Goal: Task Accomplishment & Management: Manage account settings

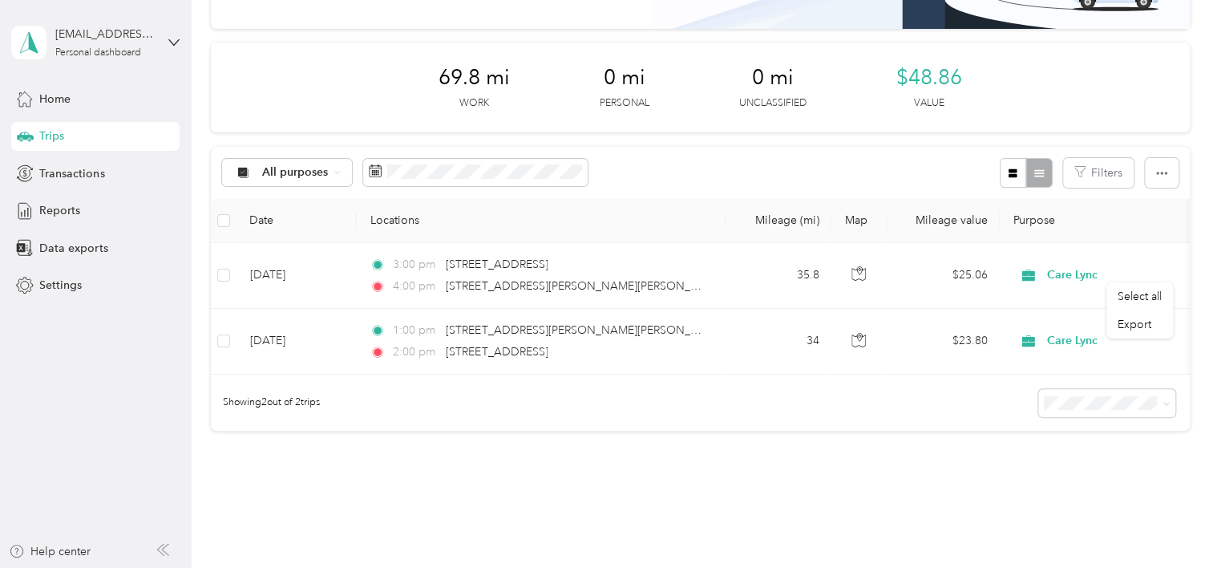
scroll to position [80, 0]
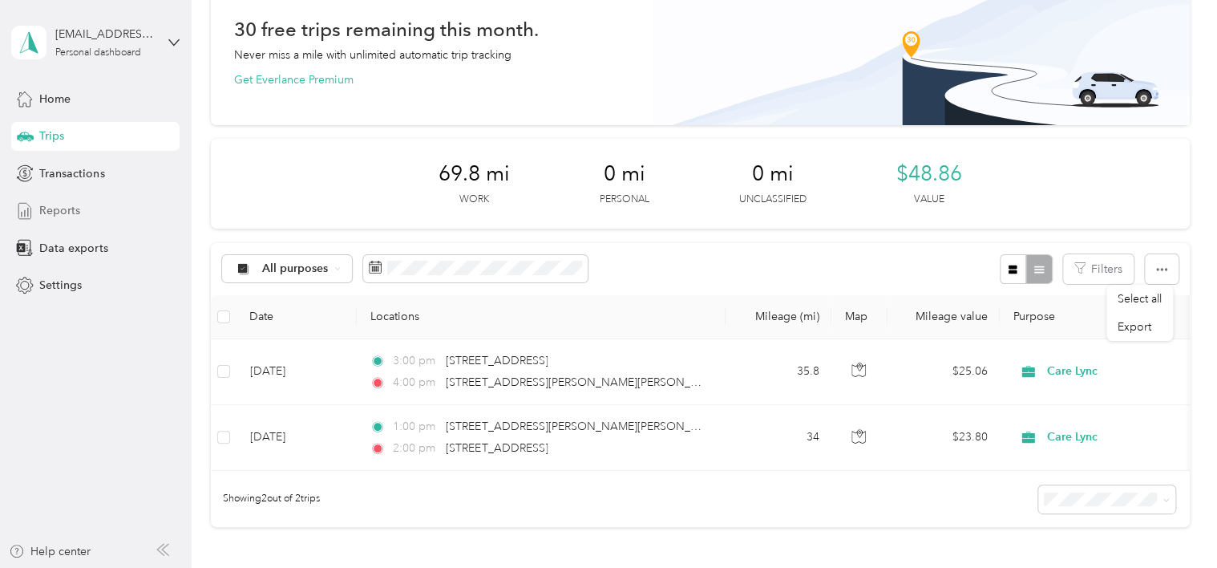
click at [58, 215] on span "Reports" at bounding box center [59, 210] width 41 height 17
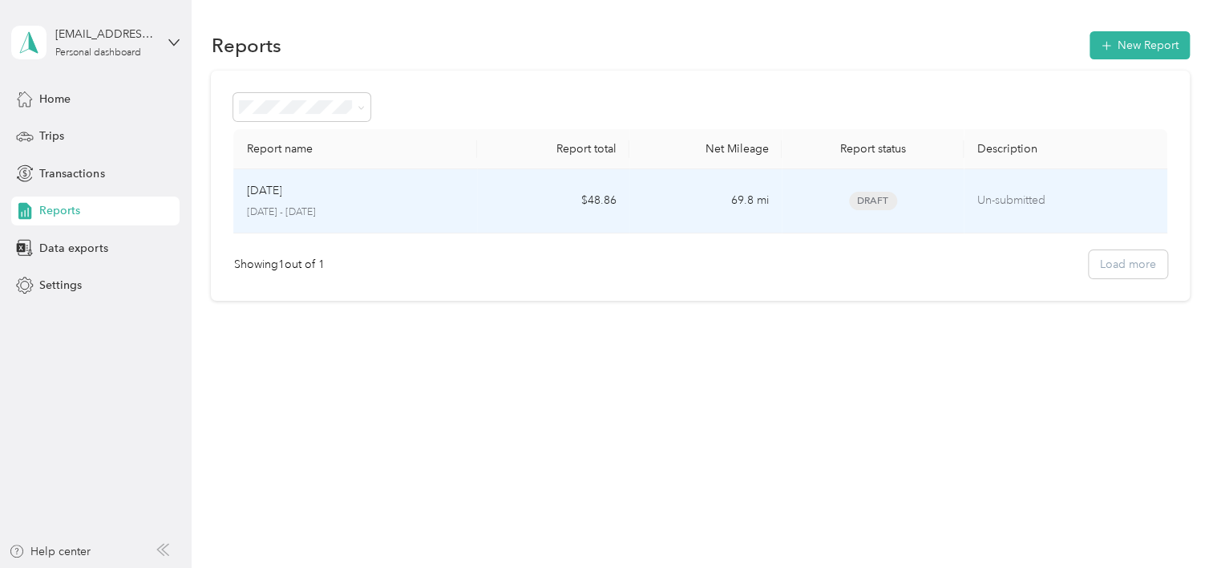
click at [498, 219] on td "$48.86" at bounding box center [553, 201] width 152 height 64
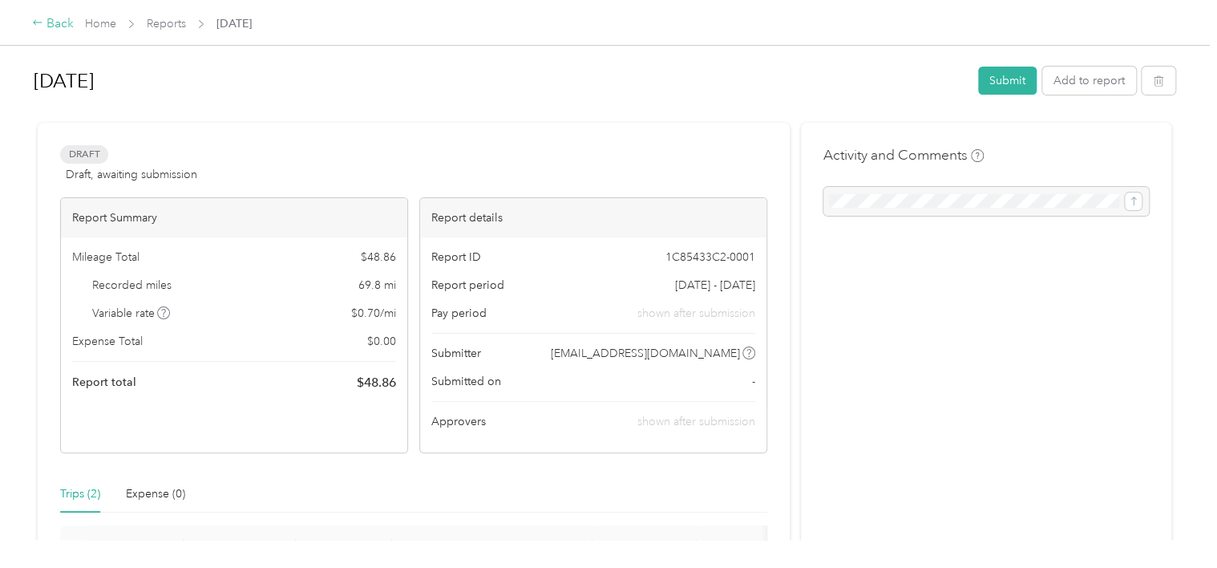
click at [64, 26] on div "Back" at bounding box center [53, 23] width 42 height 19
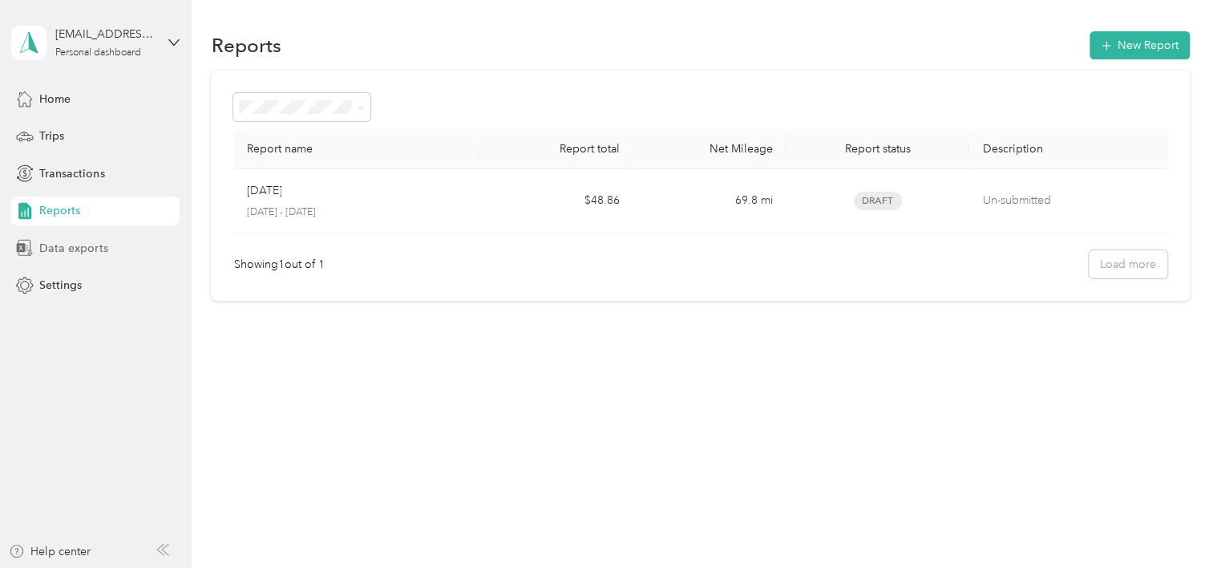
click at [103, 252] on span "Data exports" at bounding box center [73, 248] width 68 height 17
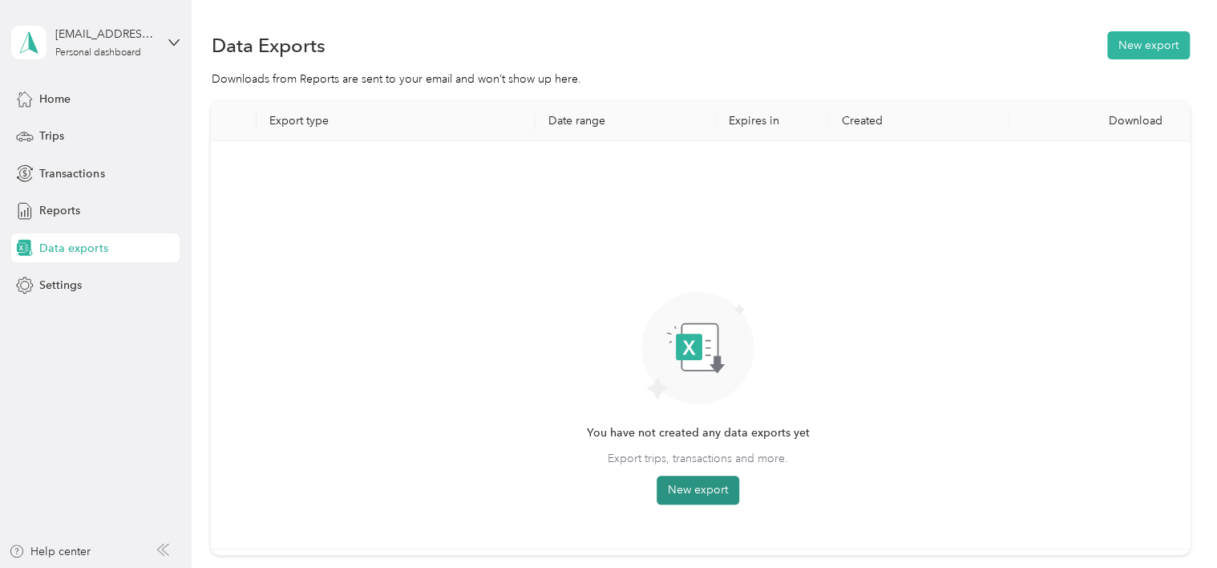
click at [696, 489] on button "New export" at bounding box center [698, 490] width 83 height 29
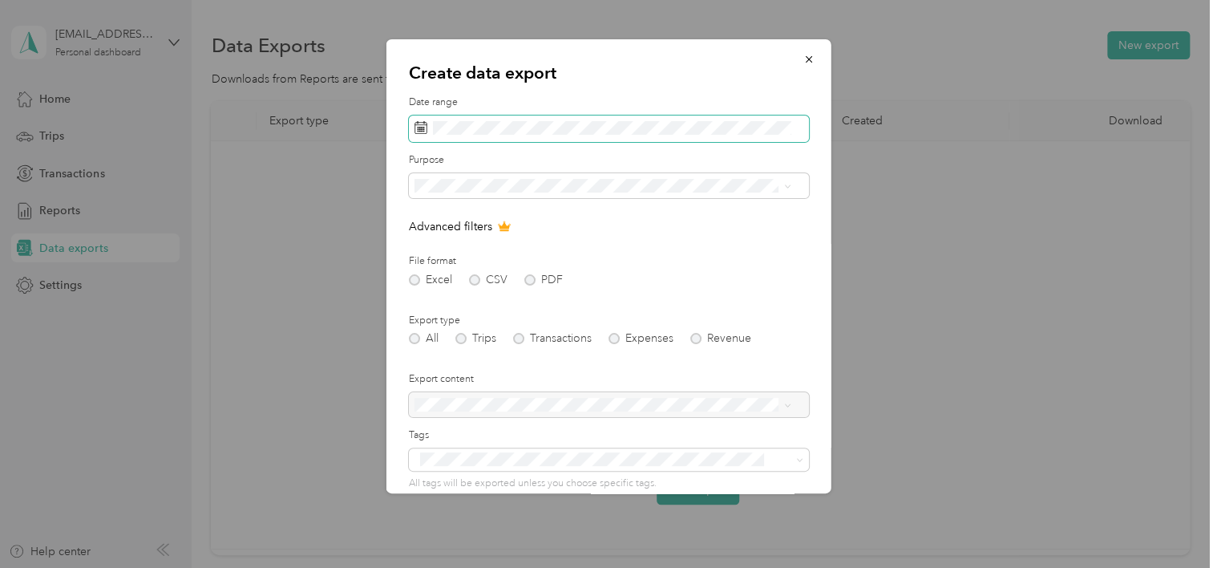
click at [583, 136] on span at bounding box center [609, 128] width 400 height 27
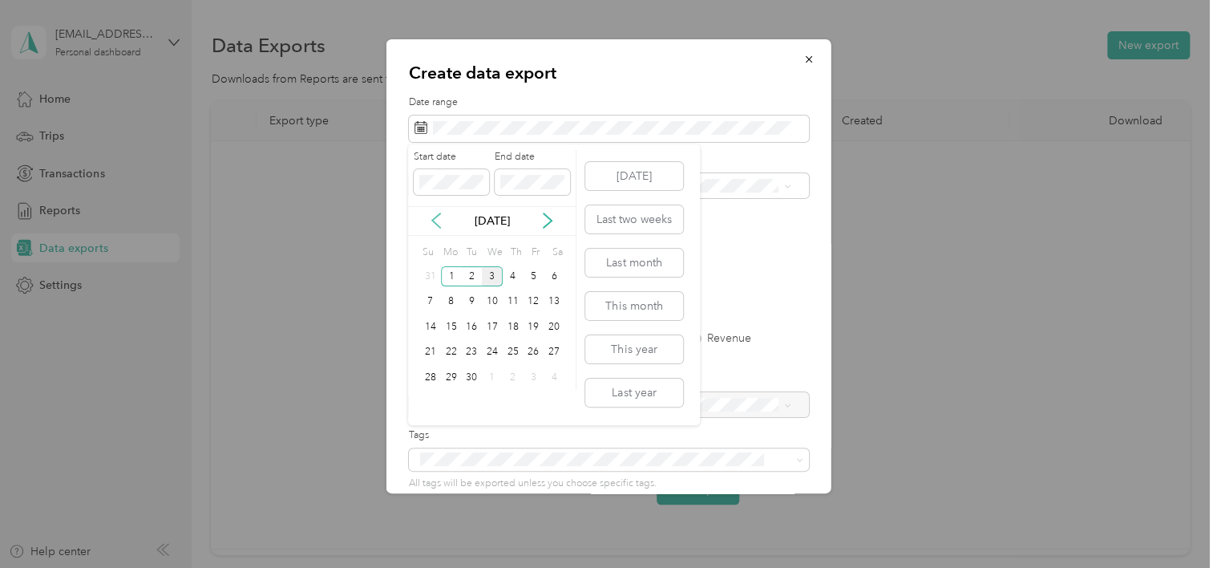
click at [442, 221] on icon at bounding box center [436, 221] width 16 height 16
click at [524, 270] on div "1" at bounding box center [533, 276] width 21 height 20
click at [432, 404] on div "31" at bounding box center [430, 403] width 21 height 20
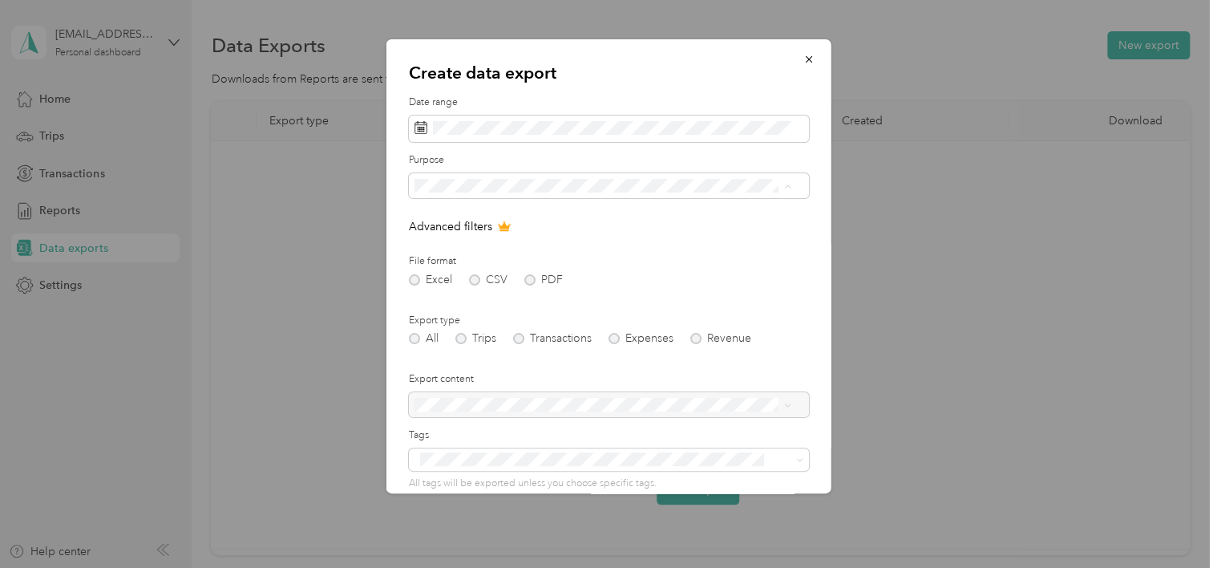
click at [510, 240] on div "Care Lync" at bounding box center [602, 242] width 366 height 17
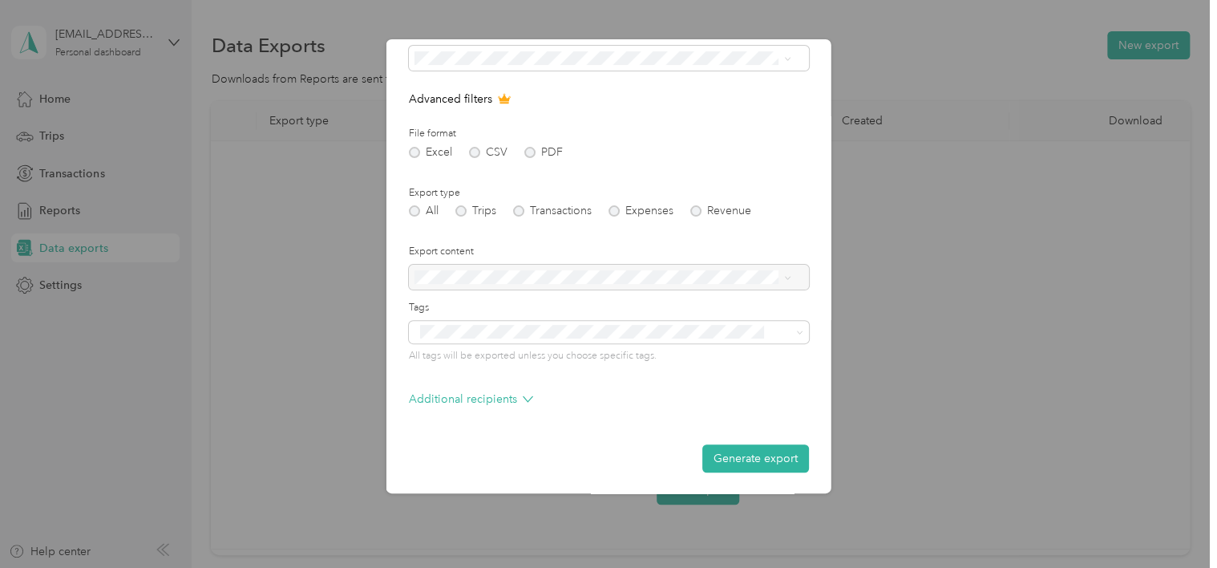
scroll to position [128, 0]
click at [912, 254] on div "Create data export Date range Purpose Advanced filters File format Excel CSV PD…" at bounding box center [831, 268] width 445 height 459
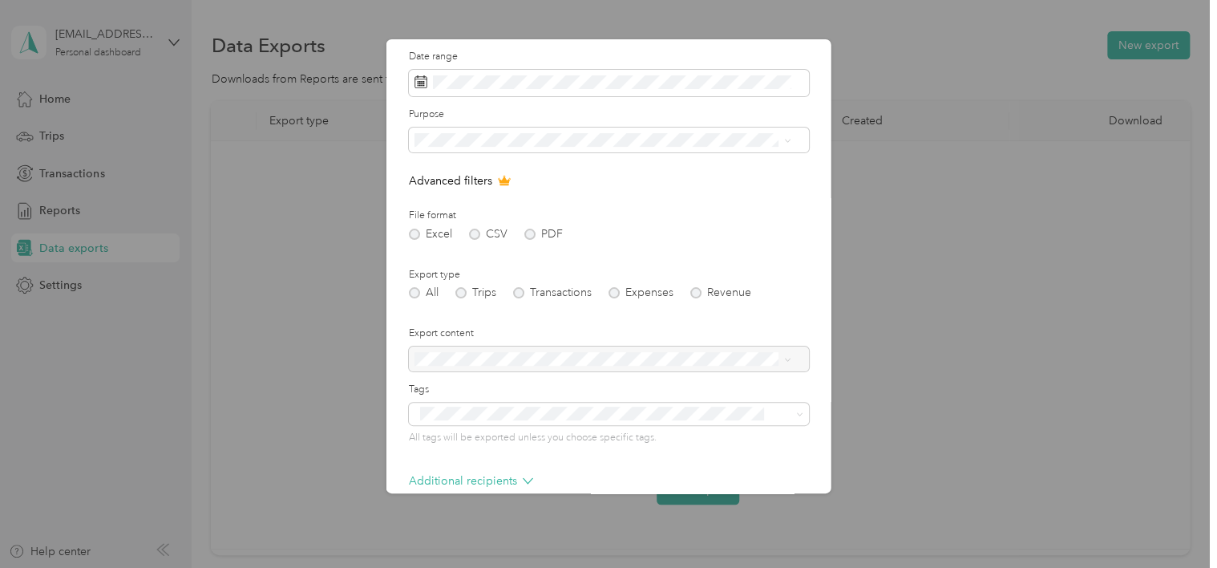
scroll to position [0, 0]
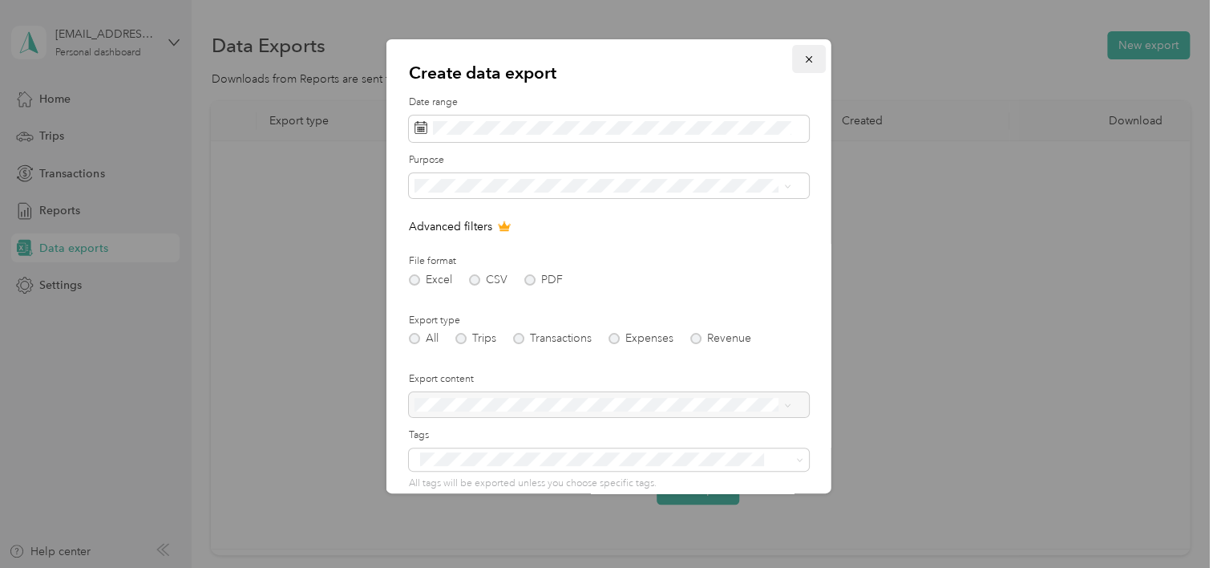
click at [792, 59] on button "button" at bounding box center [809, 59] width 34 height 28
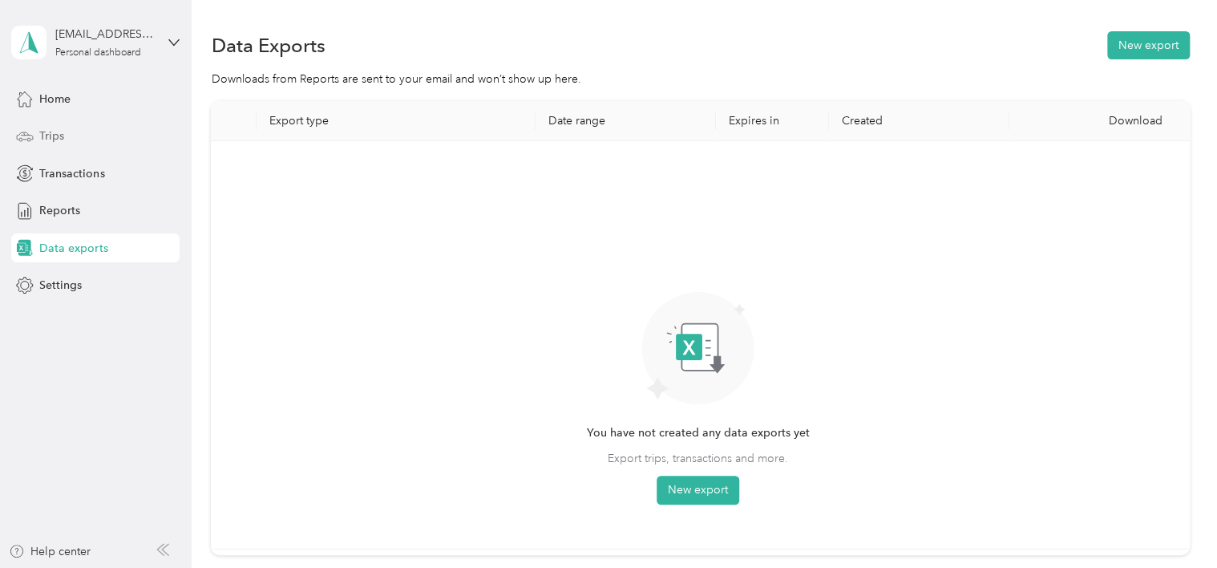
click at [58, 140] on span "Trips" at bounding box center [51, 136] width 25 height 17
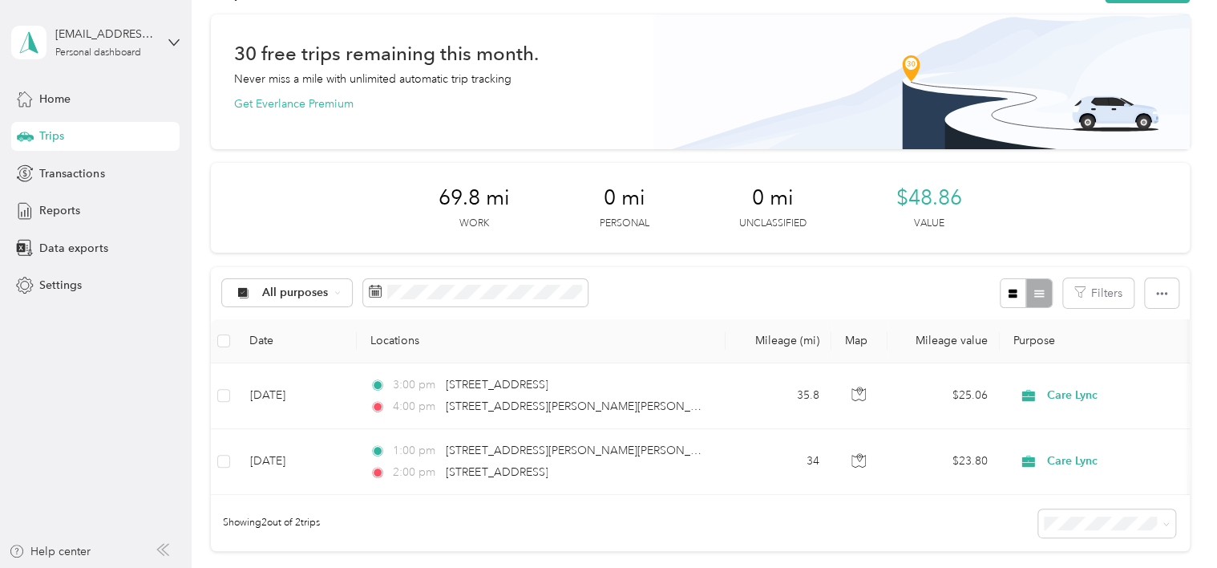
scroll to position [160, 0]
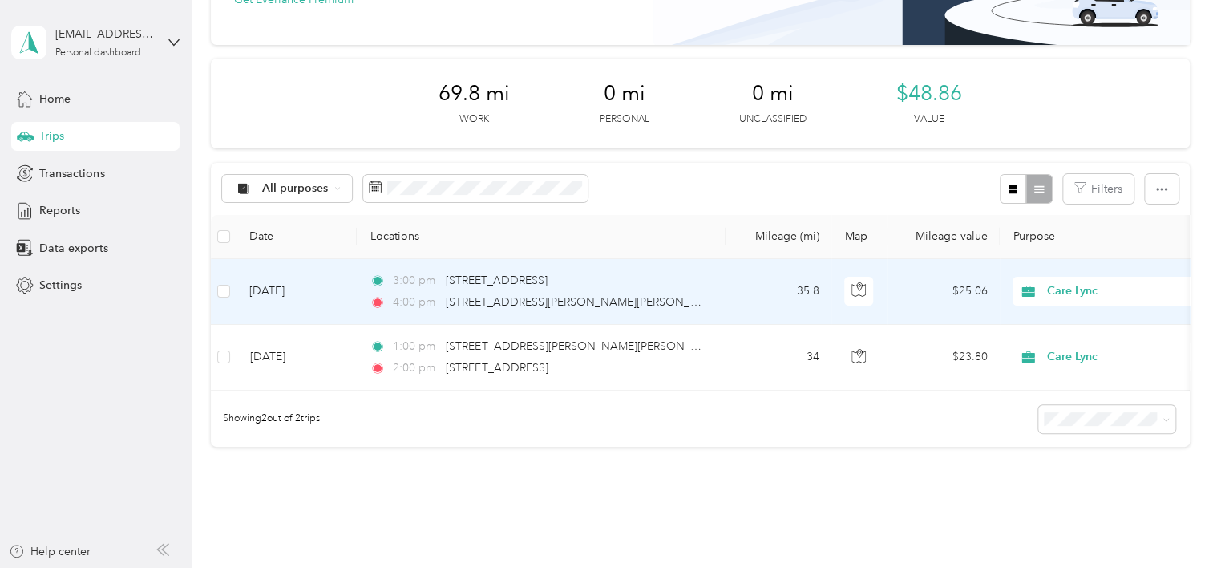
click at [409, 302] on span "4:00 pm" at bounding box center [416, 303] width 46 height 18
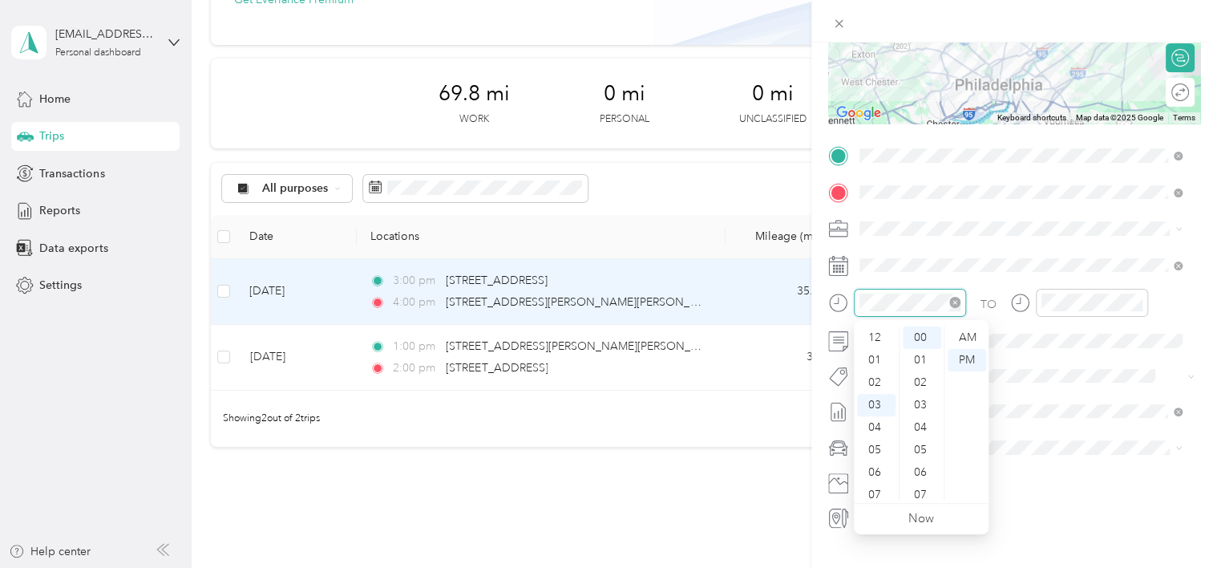
scroll to position [67, 0]
click at [927, 451] on div "05" at bounding box center [922, 450] width 38 height 22
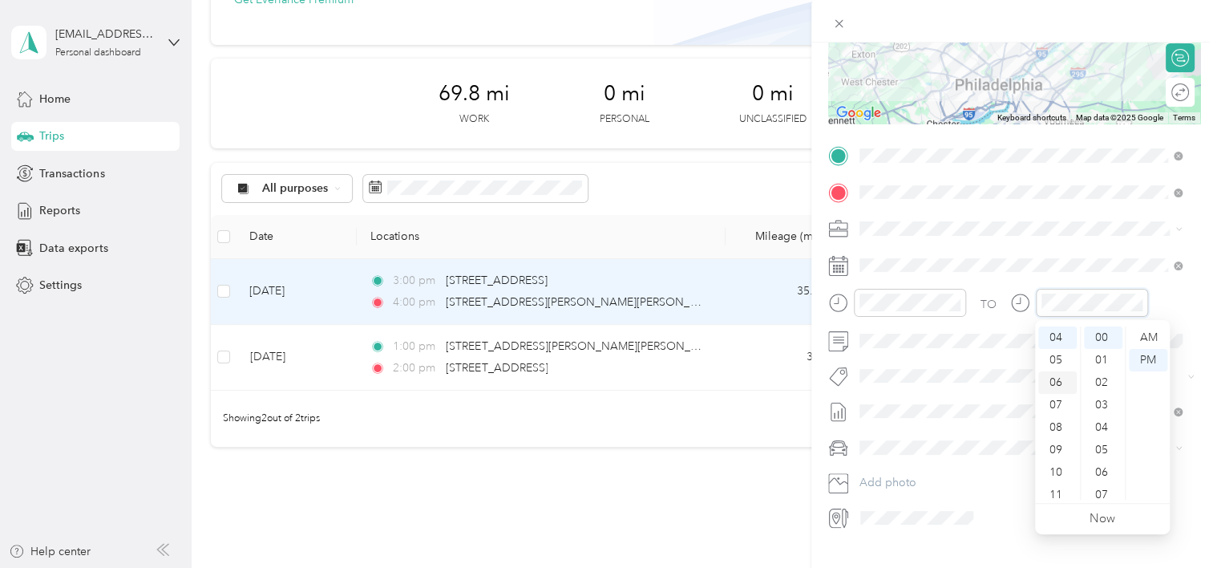
scroll to position [10, 0]
click at [1061, 393] on div "03" at bounding box center [1057, 395] width 38 height 22
click at [1102, 427] on div "56" at bounding box center [1103, 421] width 38 height 22
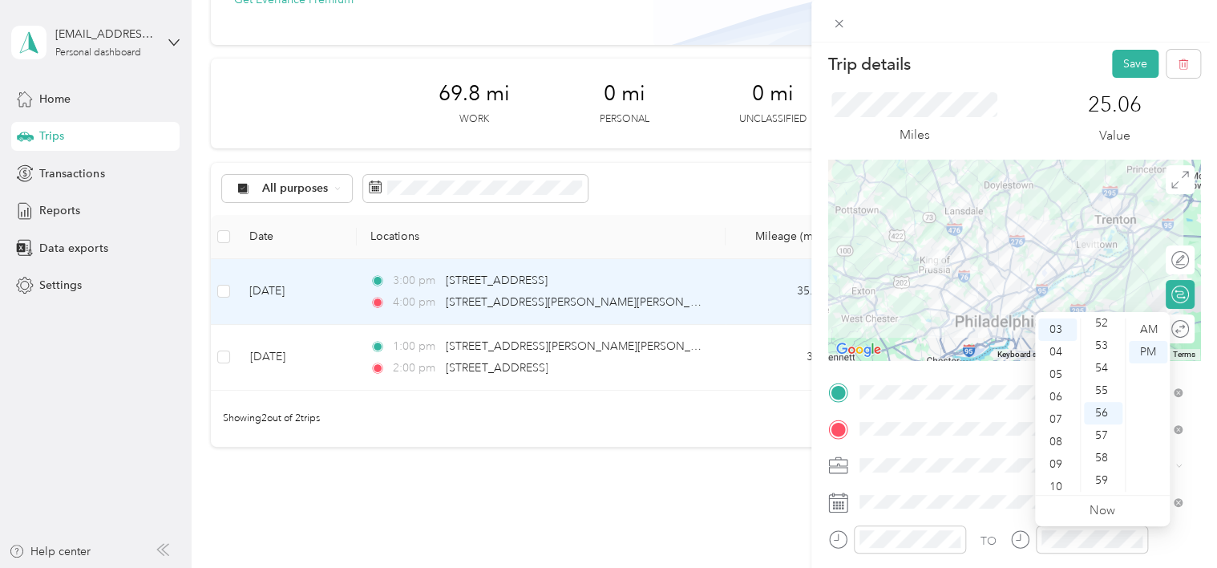
scroll to position [0, 0]
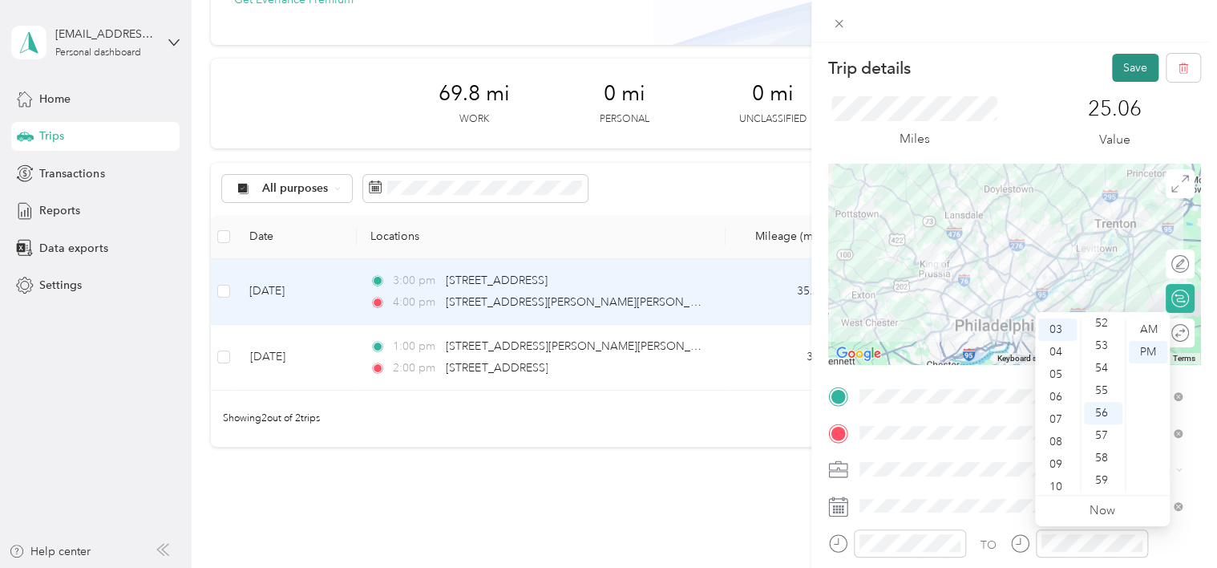
click at [1115, 76] on button "Save" at bounding box center [1135, 68] width 47 height 28
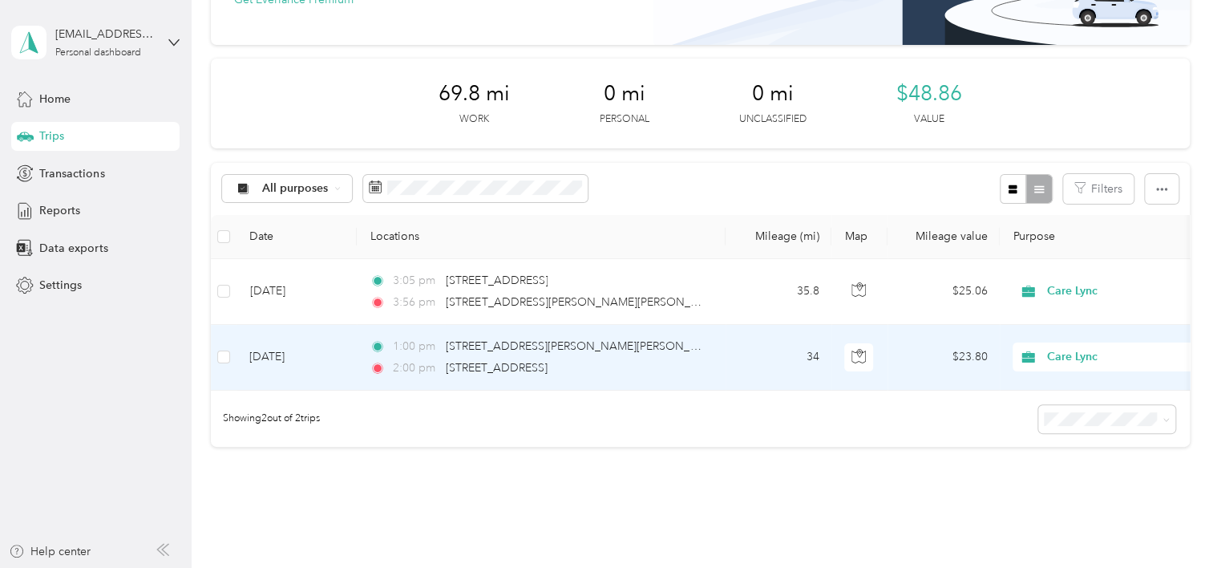
click at [410, 370] on span "2:00 pm" at bounding box center [416, 368] width 46 height 18
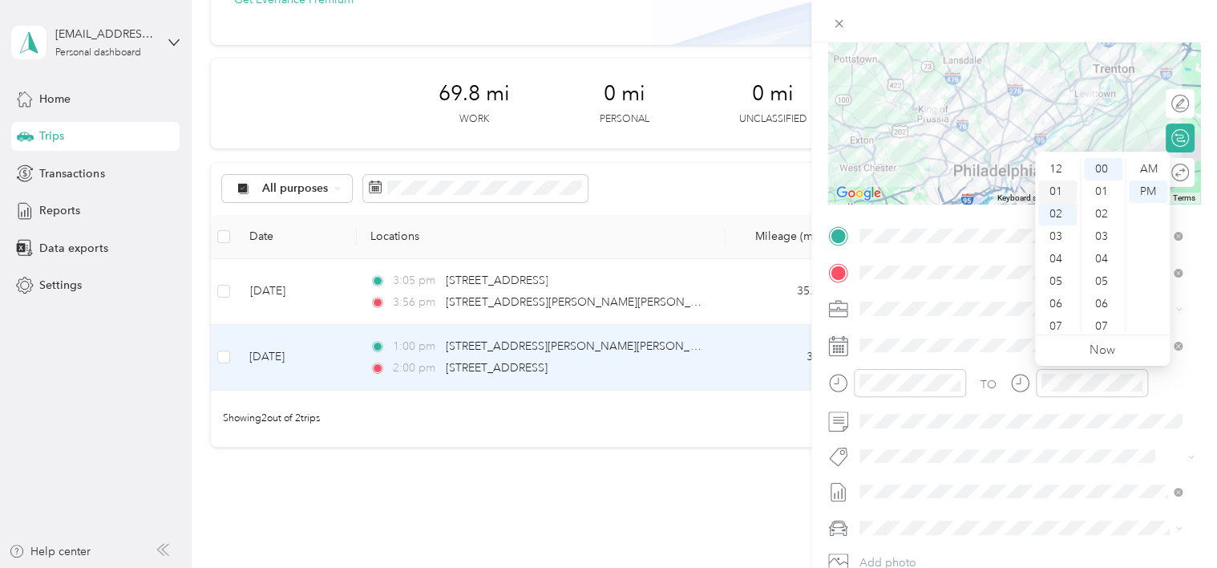
click at [1063, 184] on div "01" at bounding box center [1057, 191] width 38 height 22
click at [1067, 192] on div "02" at bounding box center [1057, 191] width 38 height 22
click at [1056, 190] on div "01" at bounding box center [1057, 191] width 38 height 22
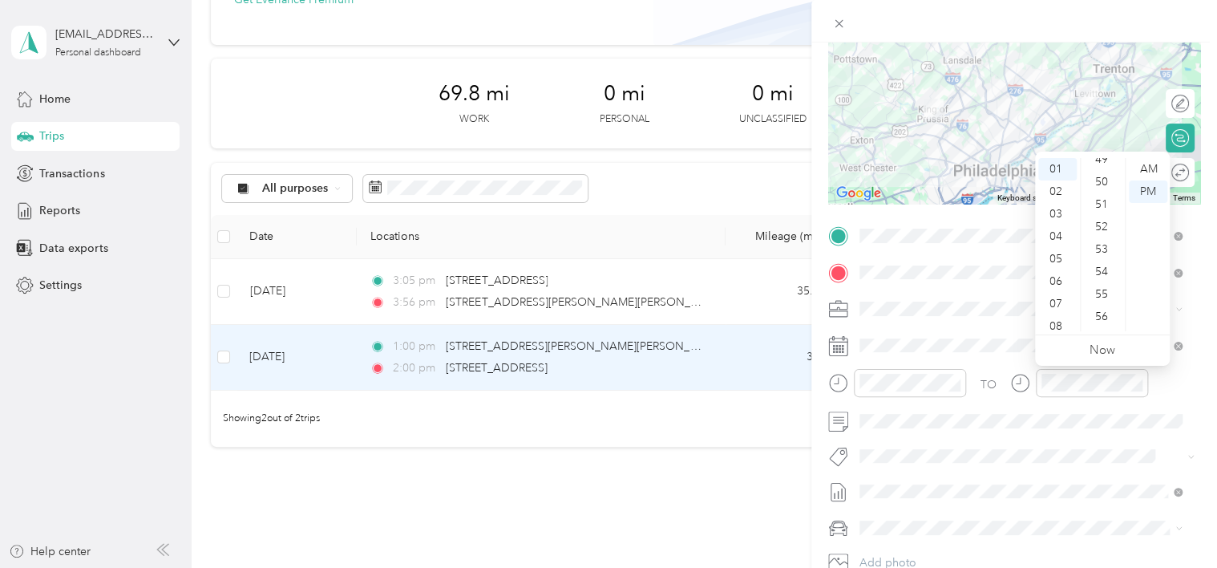
scroll to position [1174, 0]
click at [1111, 237] on div "55" at bounding box center [1103, 230] width 38 height 22
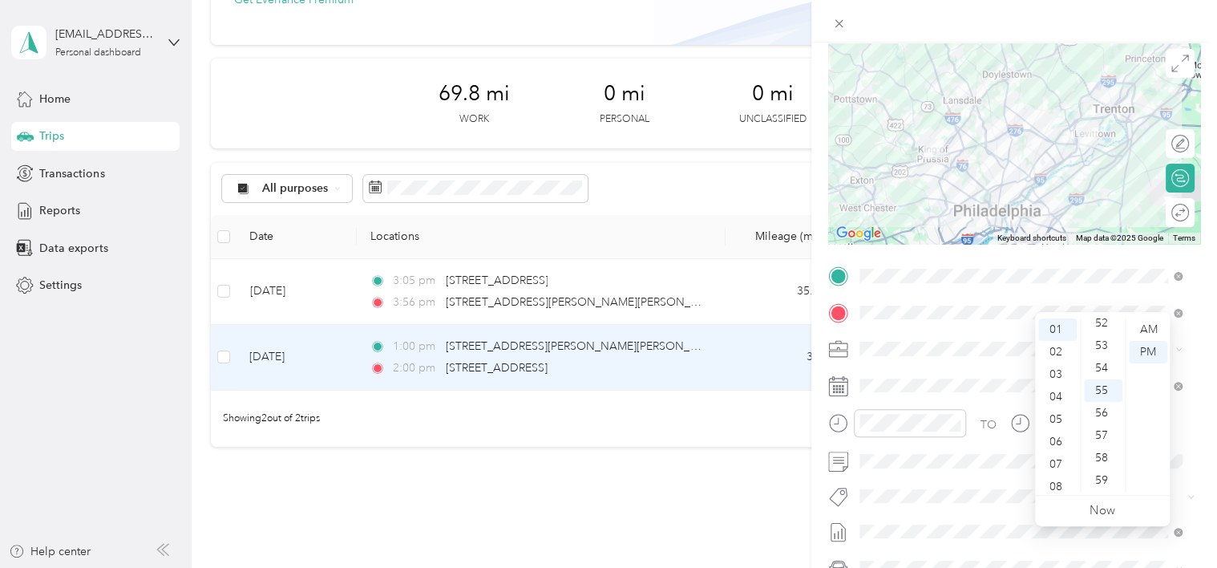
scroll to position [0, 0]
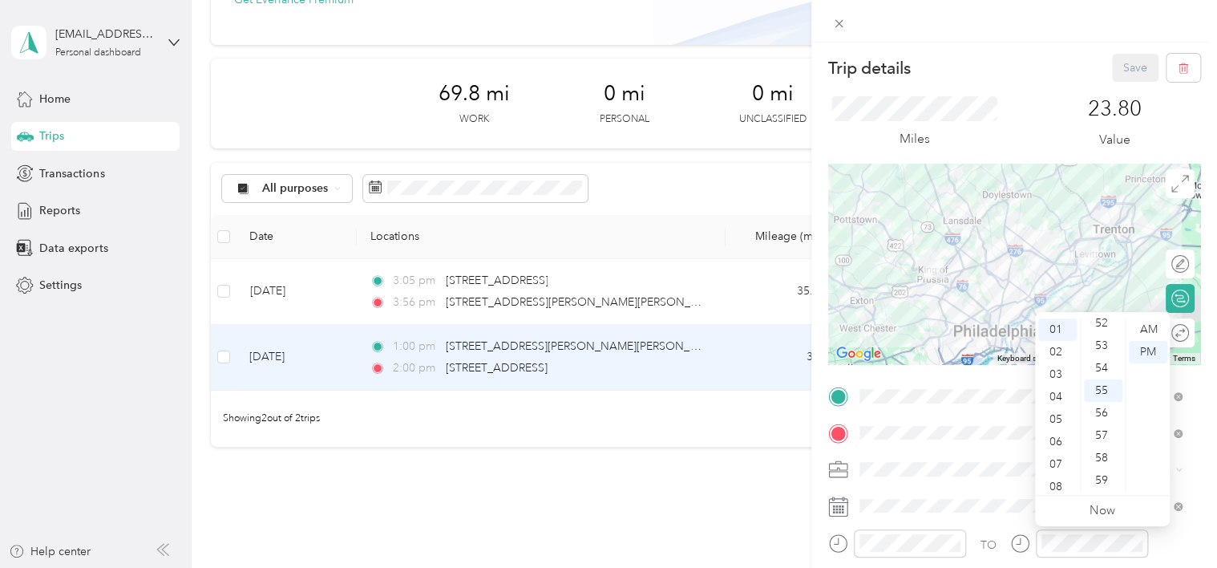
click at [1042, 122] on div "23.80 Value" at bounding box center [1115, 123] width 172 height 54
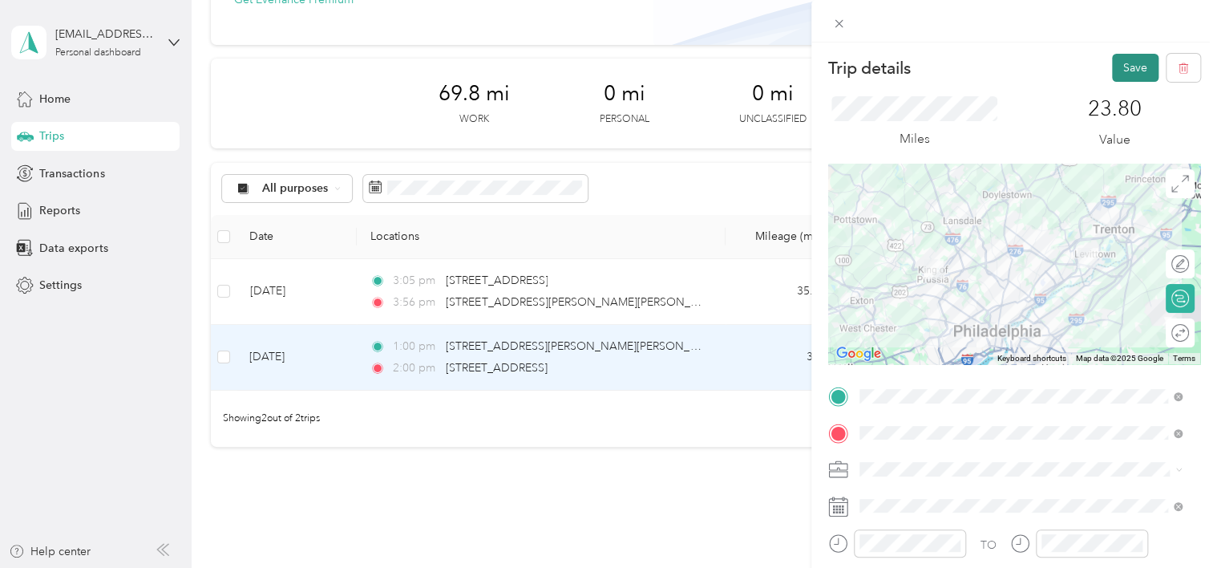
click at [1126, 74] on button "Save" at bounding box center [1135, 68] width 47 height 28
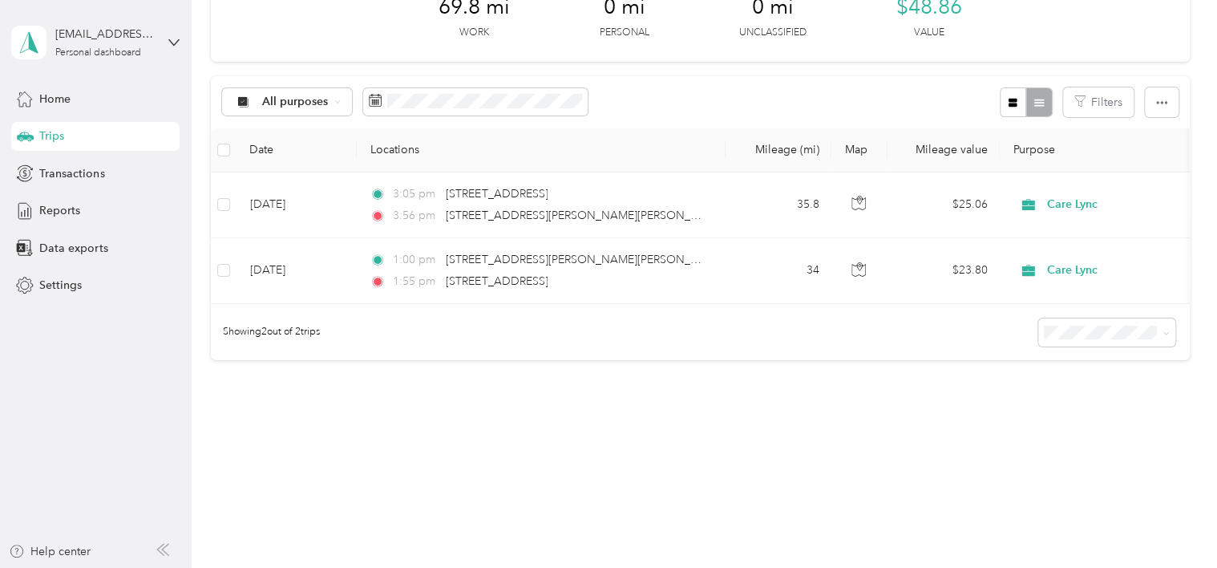
scroll to position [273, 0]
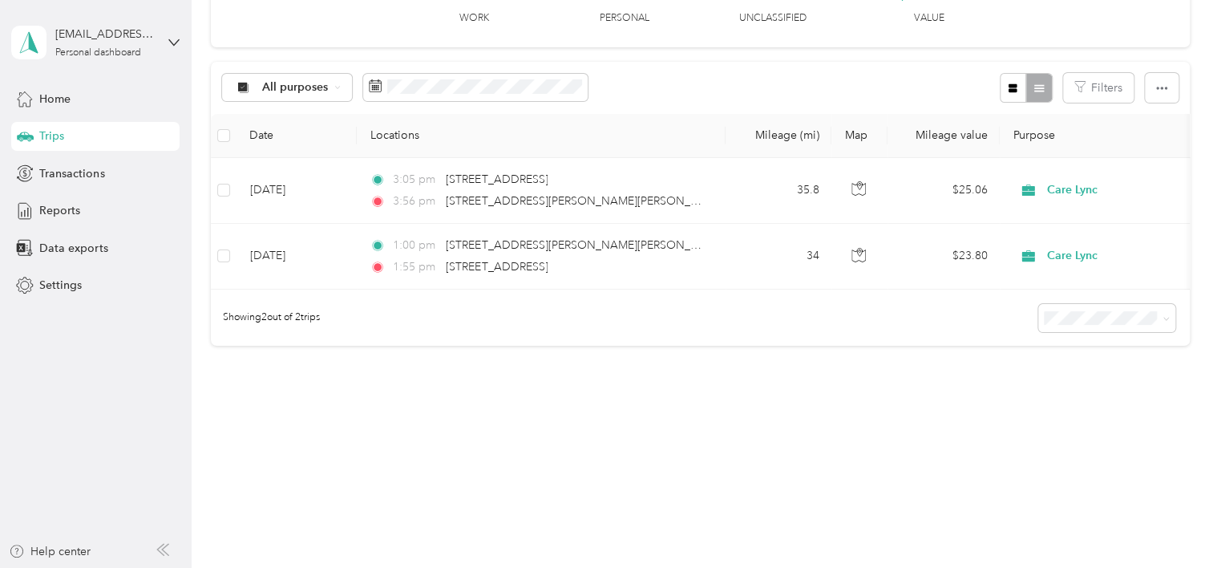
drag, startPoint x: 43, startPoint y: 356, endPoint x: 55, endPoint y: 342, distance: 18.8
click at [43, 356] on aside "[EMAIL_ADDRESS][DOMAIN_NAME] Personal dashboard Home Trips Transactions Reports…" at bounding box center [96, 284] width 192 height 568
click at [72, 257] on div "Data exports" at bounding box center [95, 247] width 168 height 29
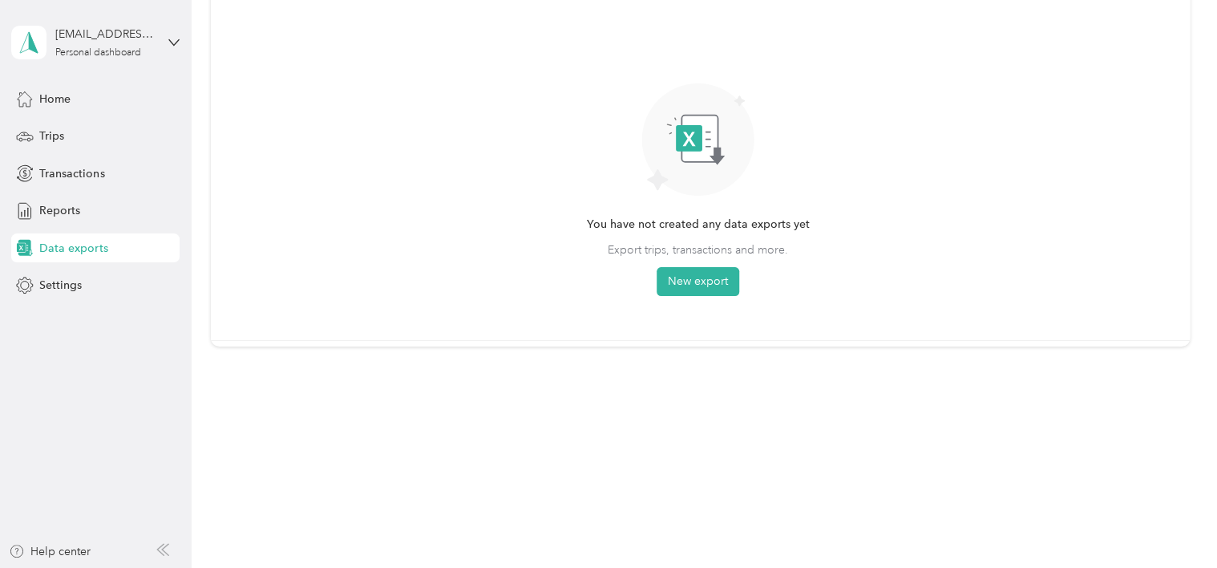
scroll to position [48, 0]
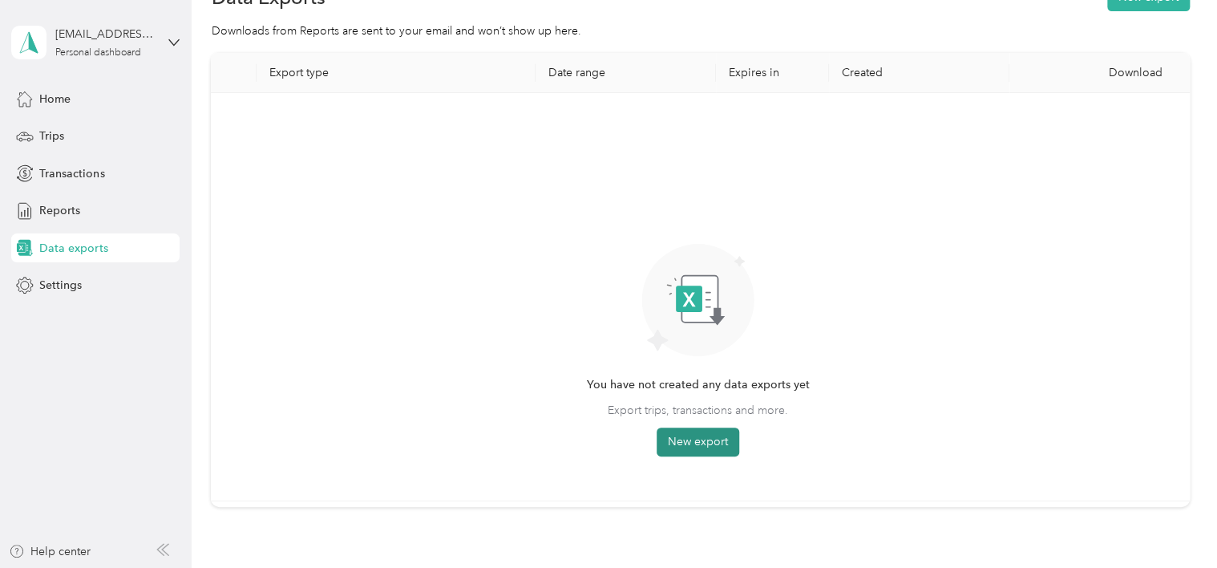
click at [716, 446] on button "New export" at bounding box center [698, 441] width 83 height 29
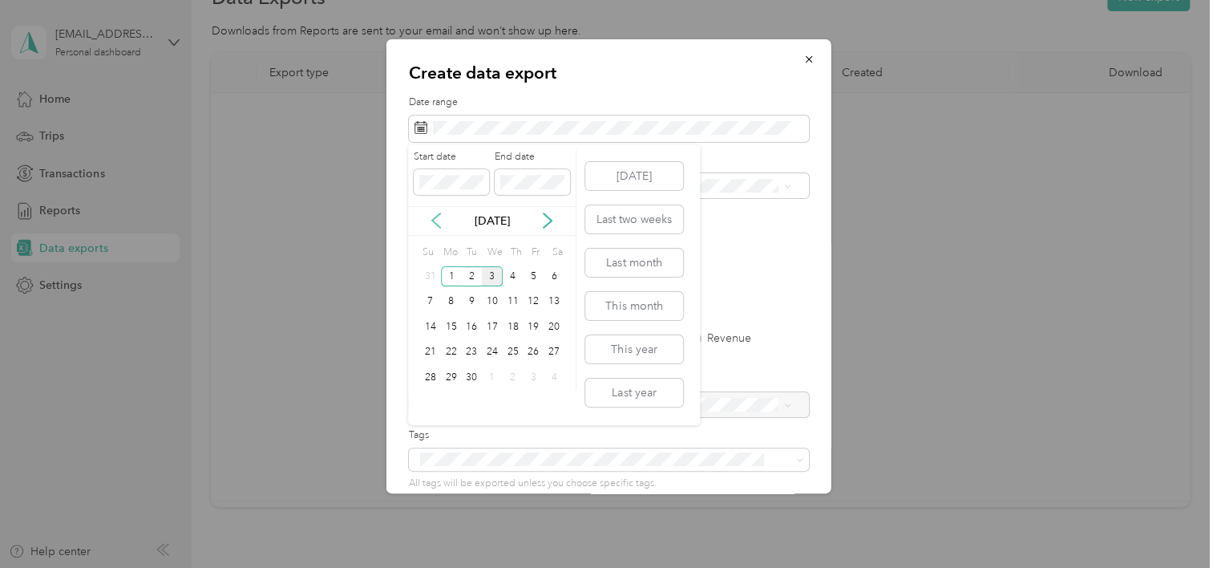
click at [432, 215] on icon at bounding box center [436, 221] width 16 height 16
click at [532, 273] on div "1" at bounding box center [533, 276] width 21 height 20
click at [534, 172] on span at bounding box center [532, 182] width 75 height 26
click at [433, 406] on div "31" at bounding box center [430, 403] width 21 height 20
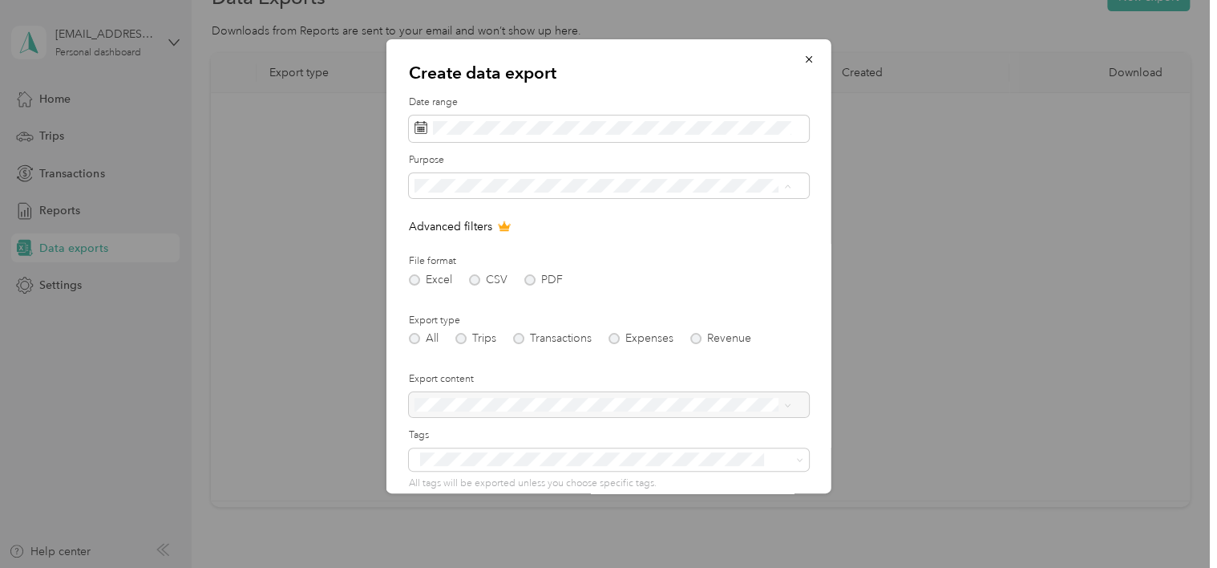
click at [478, 235] on div "Care Lync" at bounding box center [602, 242] width 366 height 17
click at [617, 337] on div "All Trips Transactions Expenses Revenue" at bounding box center [609, 338] width 400 height 11
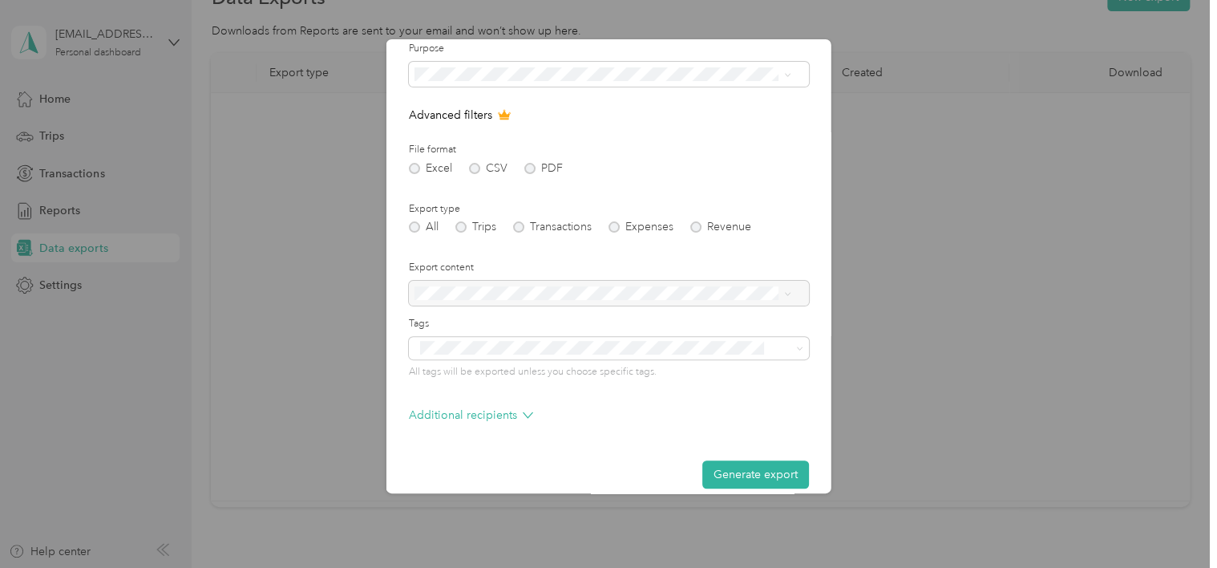
scroll to position [128, 0]
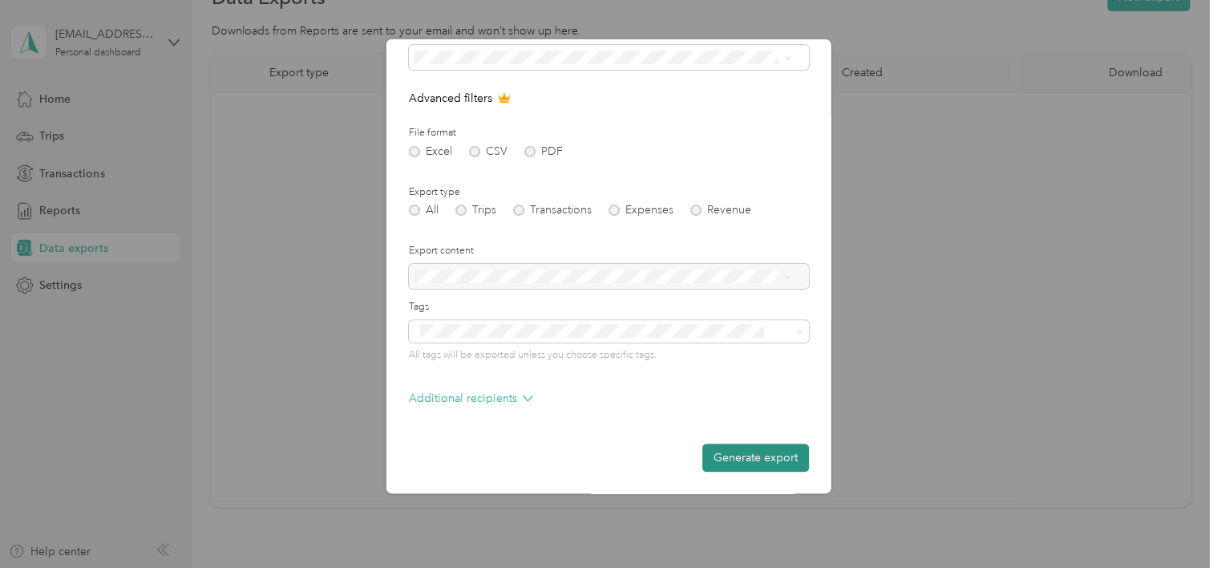
click at [719, 460] on button "Generate export" at bounding box center [755, 457] width 107 height 28
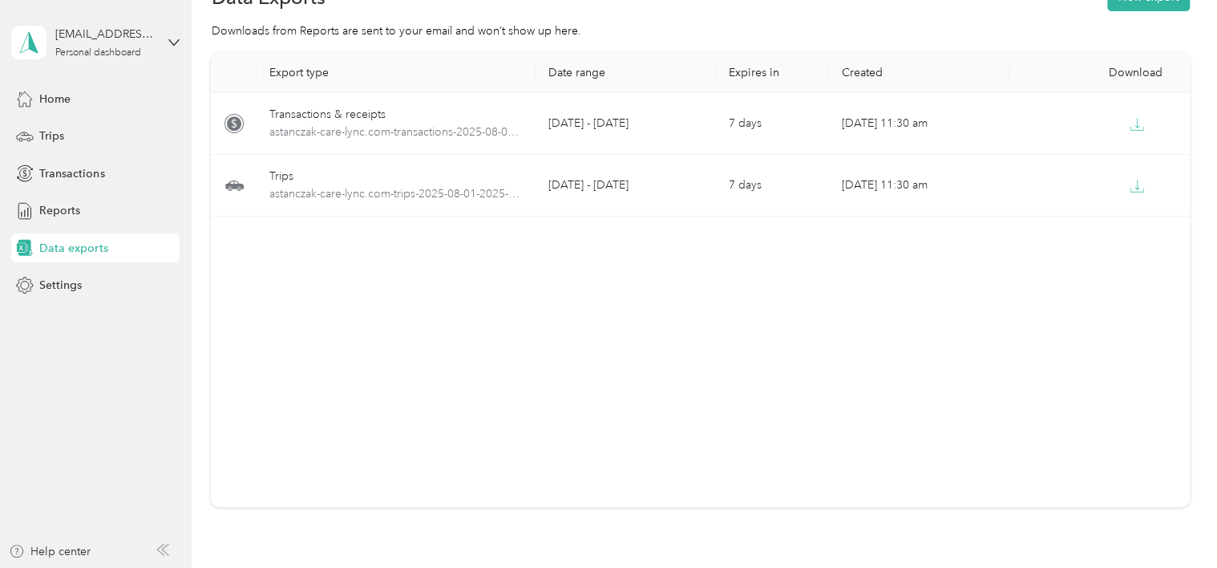
scroll to position [0, 0]
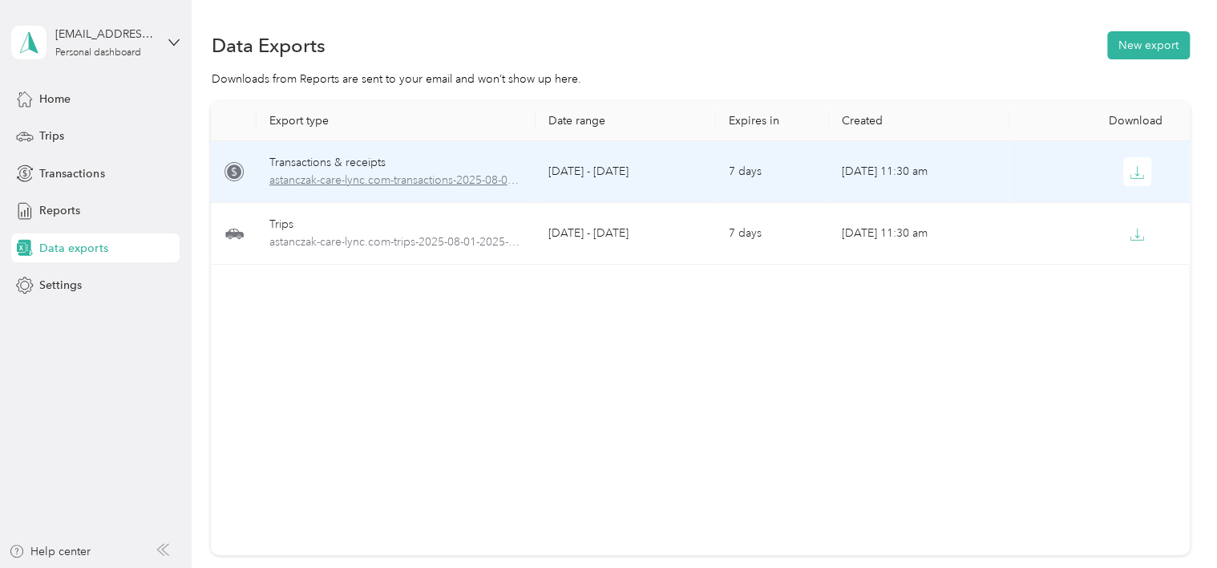
click at [393, 181] on span "astanczak-care-lync.com-transactions-2025-08-01-2025-08-31.xlsx" at bounding box center [396, 181] width 254 height 18
click at [353, 164] on div "Transactions & receipts" at bounding box center [396, 163] width 254 height 18
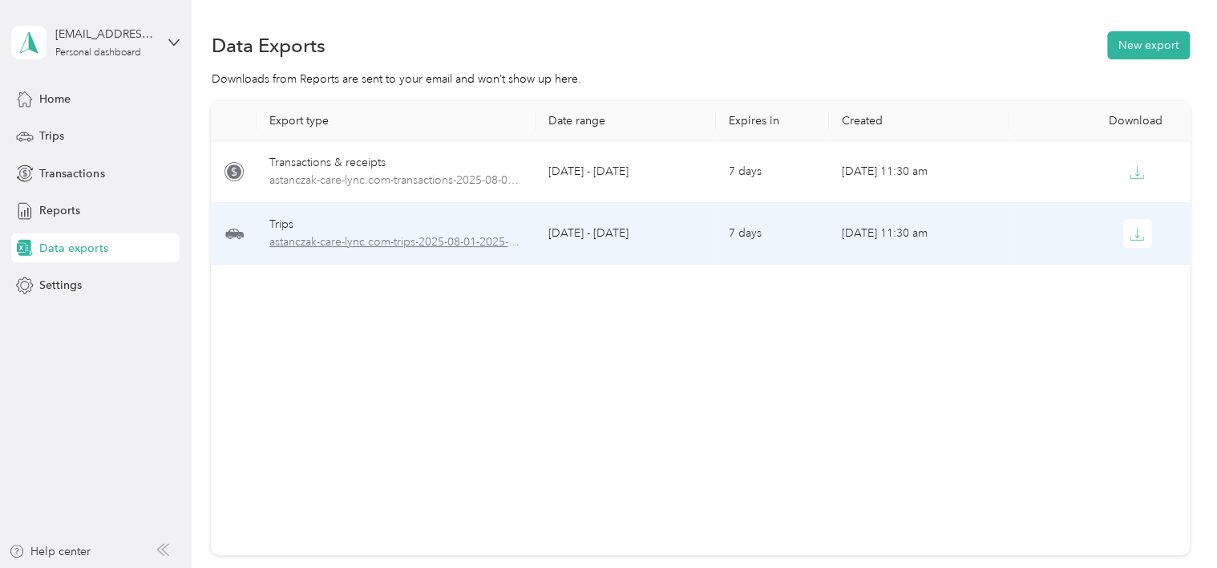
click at [368, 248] on span "astanczak-care-lync.com-trips-2025-08-01-2025-08-31.xlsx" at bounding box center [396, 242] width 254 height 18
click at [1132, 234] on icon "button" at bounding box center [1137, 234] width 14 height 14
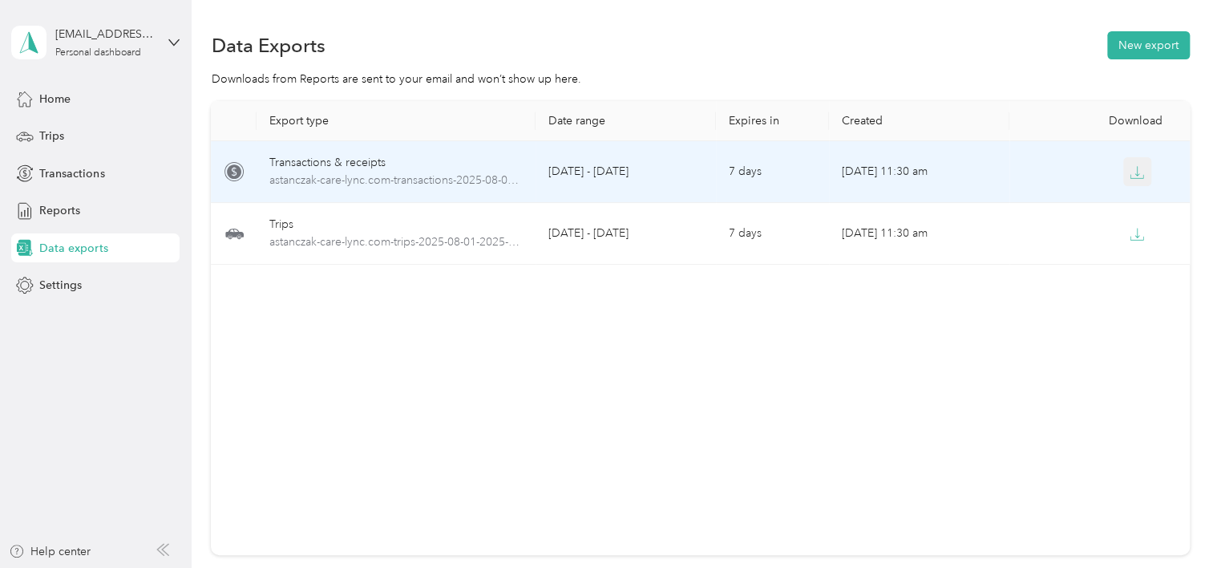
click at [1135, 165] on icon "button" at bounding box center [1137, 172] width 14 height 14
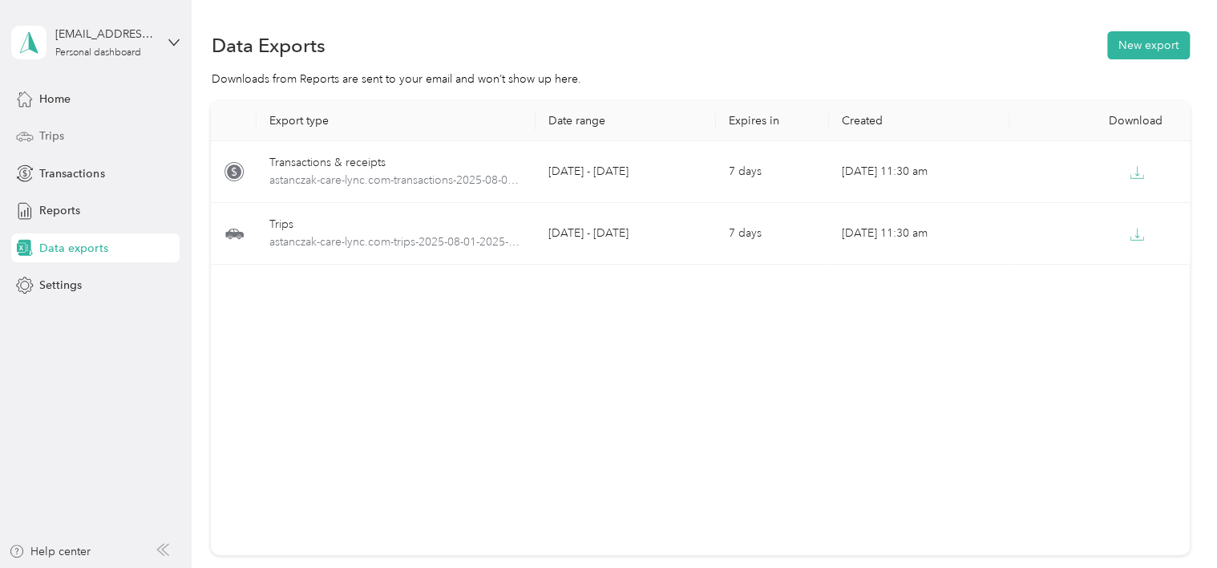
click at [81, 132] on div "Trips" at bounding box center [95, 136] width 168 height 29
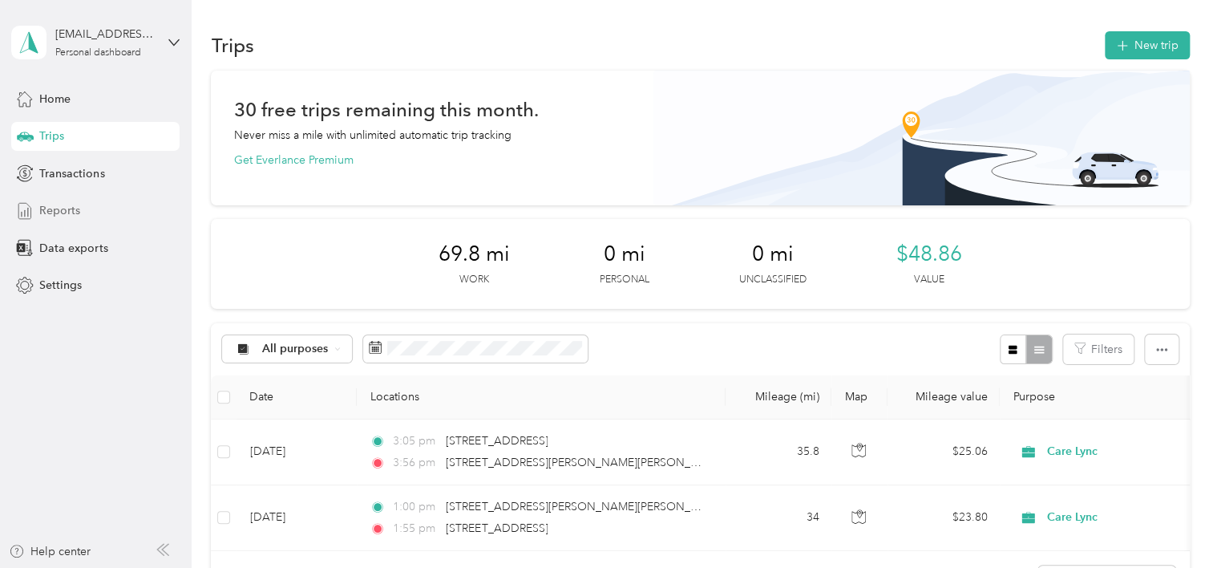
click at [58, 212] on span "Reports" at bounding box center [59, 210] width 41 height 17
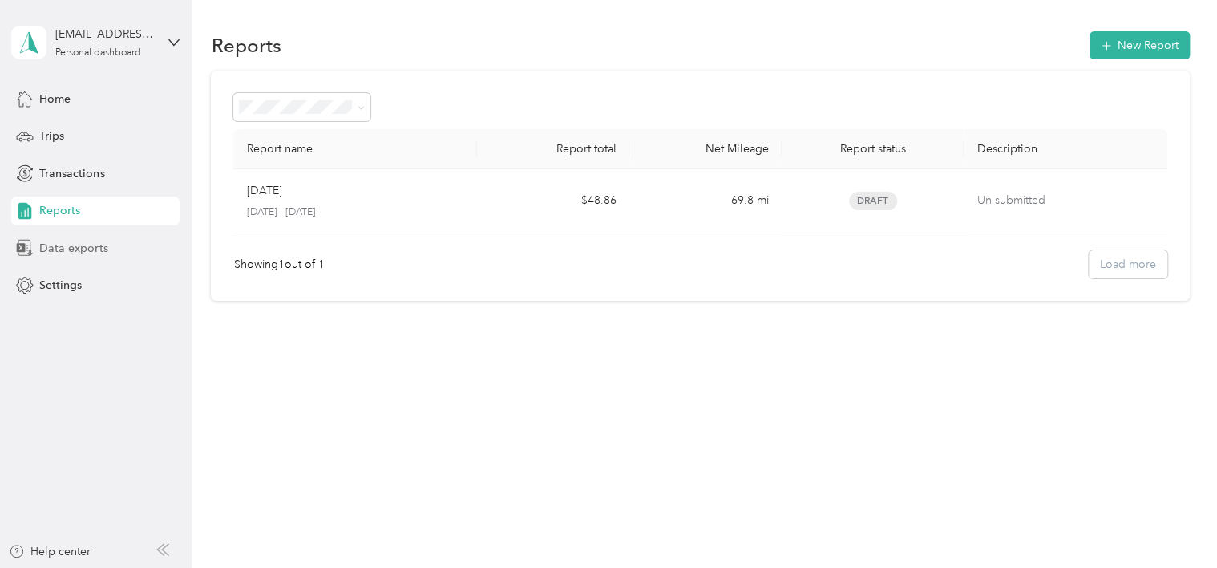
click at [90, 250] on span "Data exports" at bounding box center [73, 248] width 68 height 17
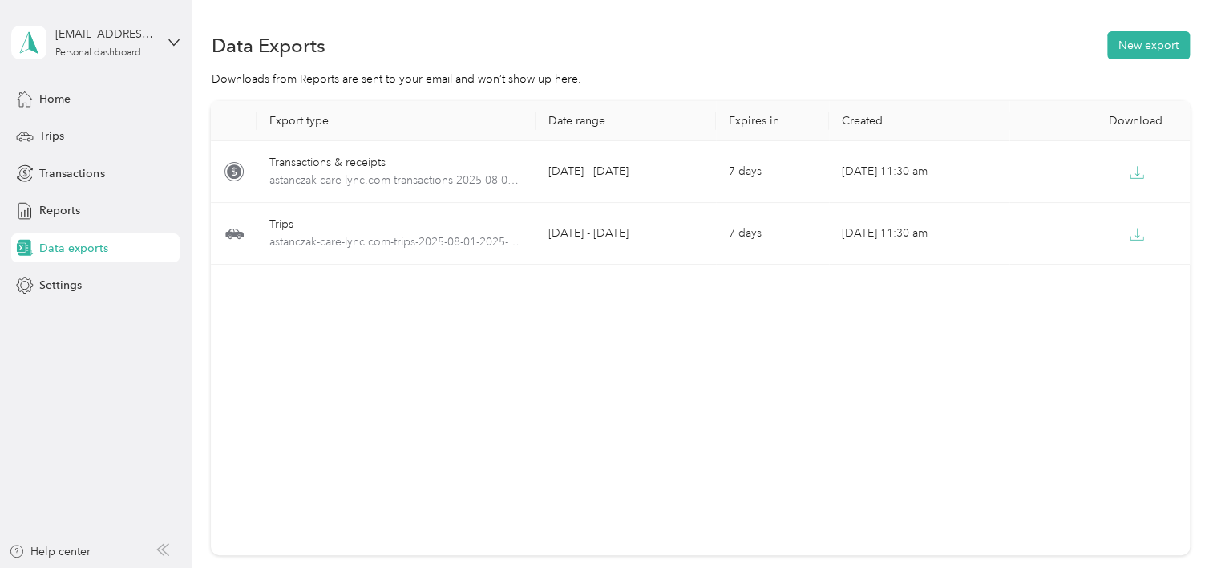
drag, startPoint x: 1133, startPoint y: 344, endPoint x: 1145, endPoint y: 322, distance: 25.5
click at [1133, 344] on div "Export type Date range Expires in Created Download Transactions & receipts asta…" at bounding box center [700, 328] width 978 height 454
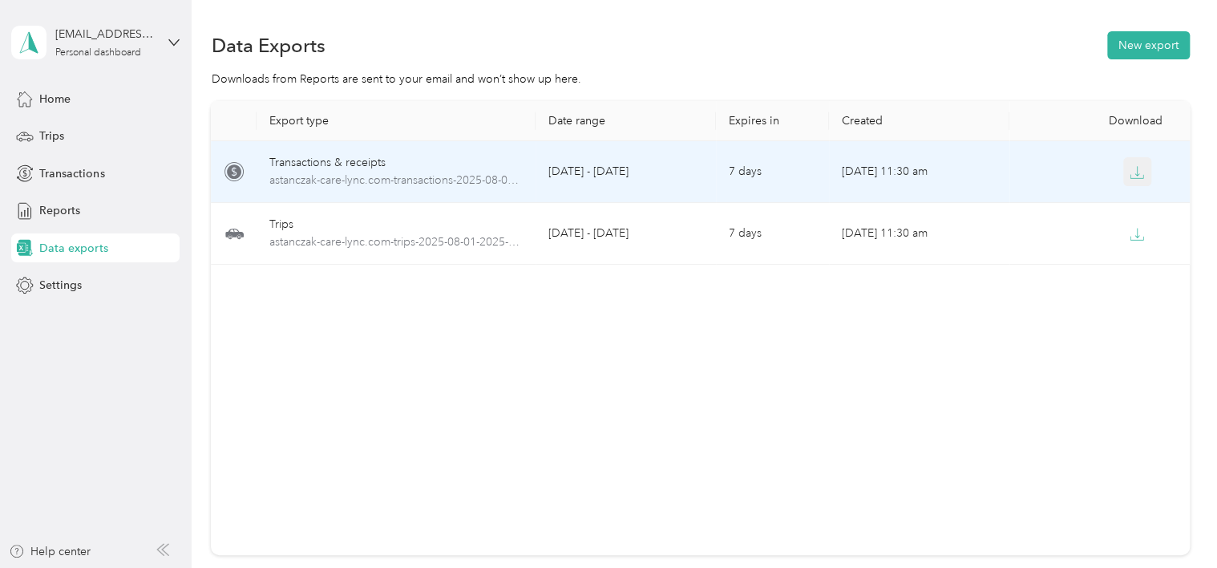
click at [1134, 181] on button "button" at bounding box center [1137, 171] width 29 height 29
